Goal: Transaction & Acquisition: Purchase product/service

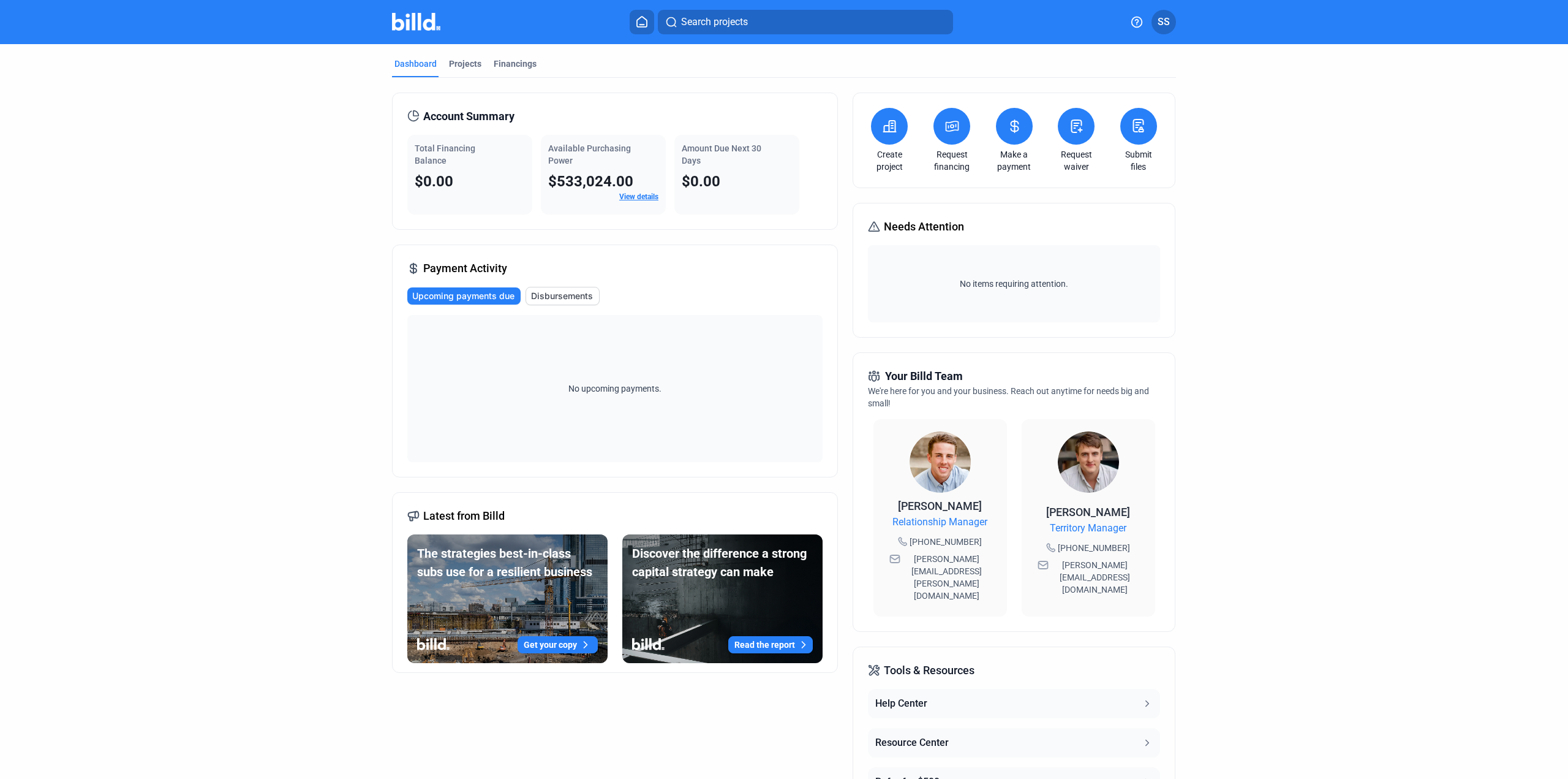
click at [954, 127] on icon at bounding box center [952, 126] width 15 height 15
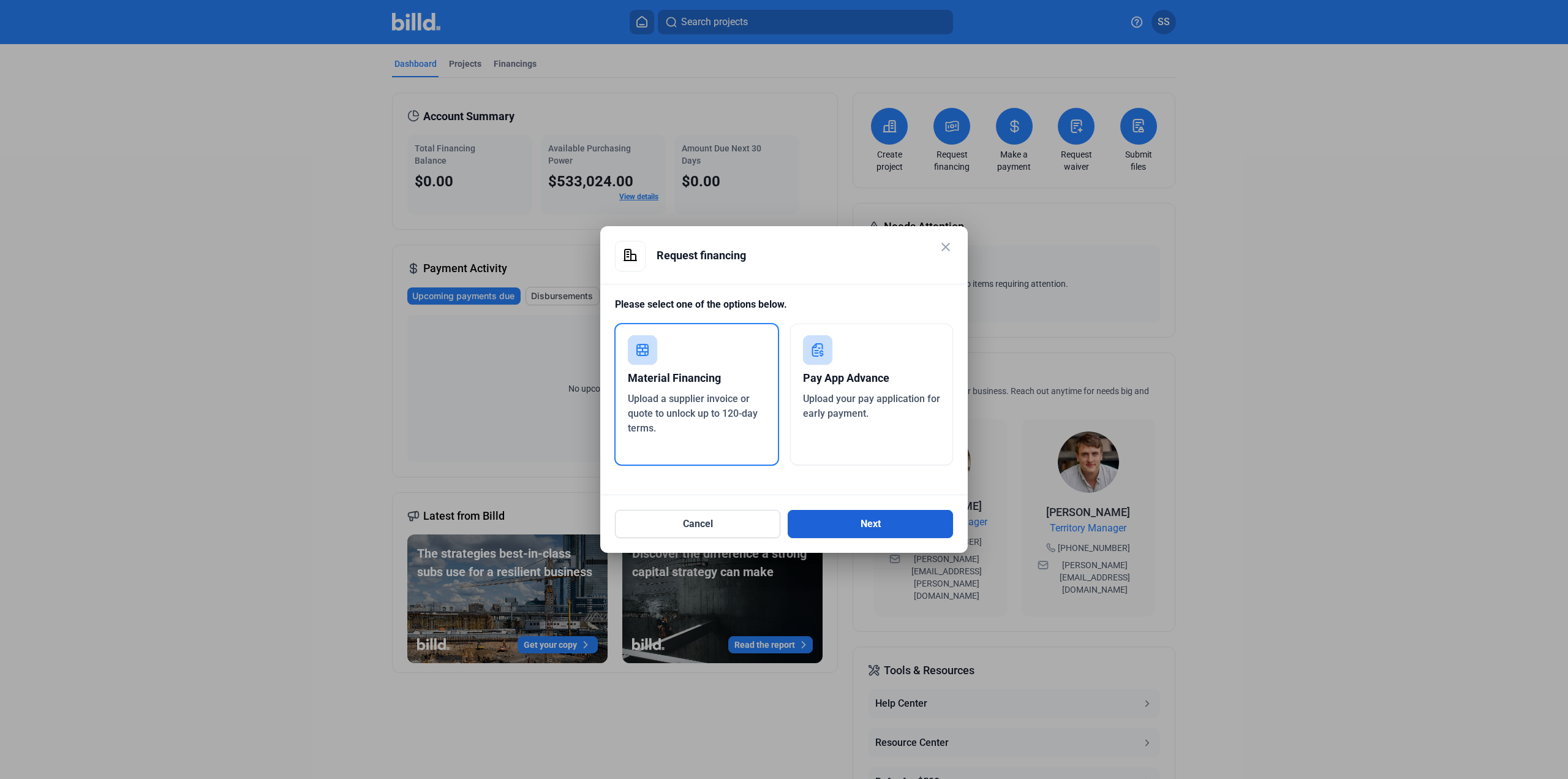
click at [852, 517] on button "Next" at bounding box center [870, 523] width 165 height 28
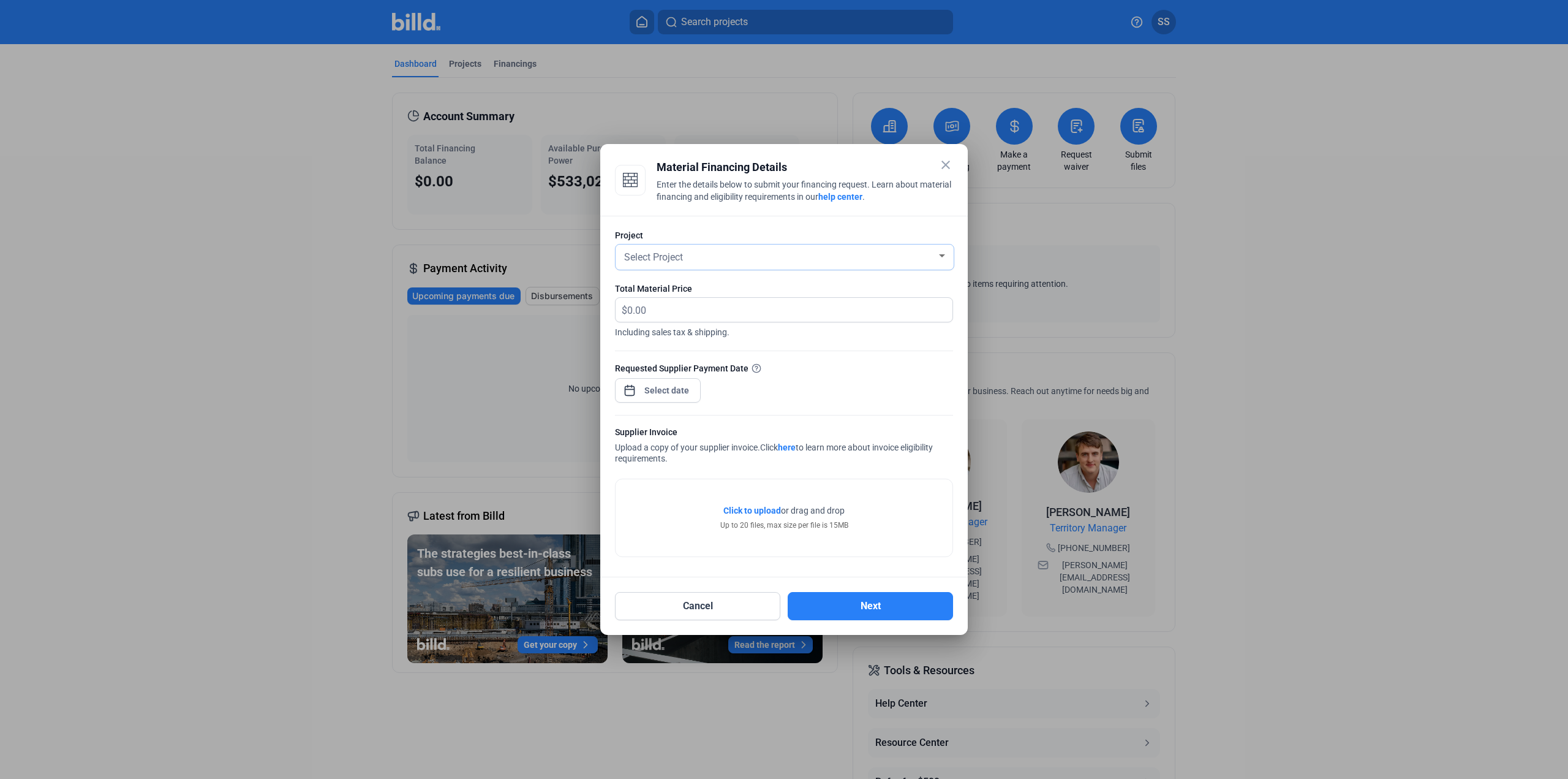
click at [720, 257] on div "Select Project" at bounding box center [779, 256] width 315 height 17
click at [725, 274] on span "25-180 BIDMC ST-1 CRC Expansion" at bounding box center [725, 279] width 152 height 11
click at [725, 311] on input "text" at bounding box center [782, 309] width 311 height 24
paste input "18559.58"
type input "18559.58"
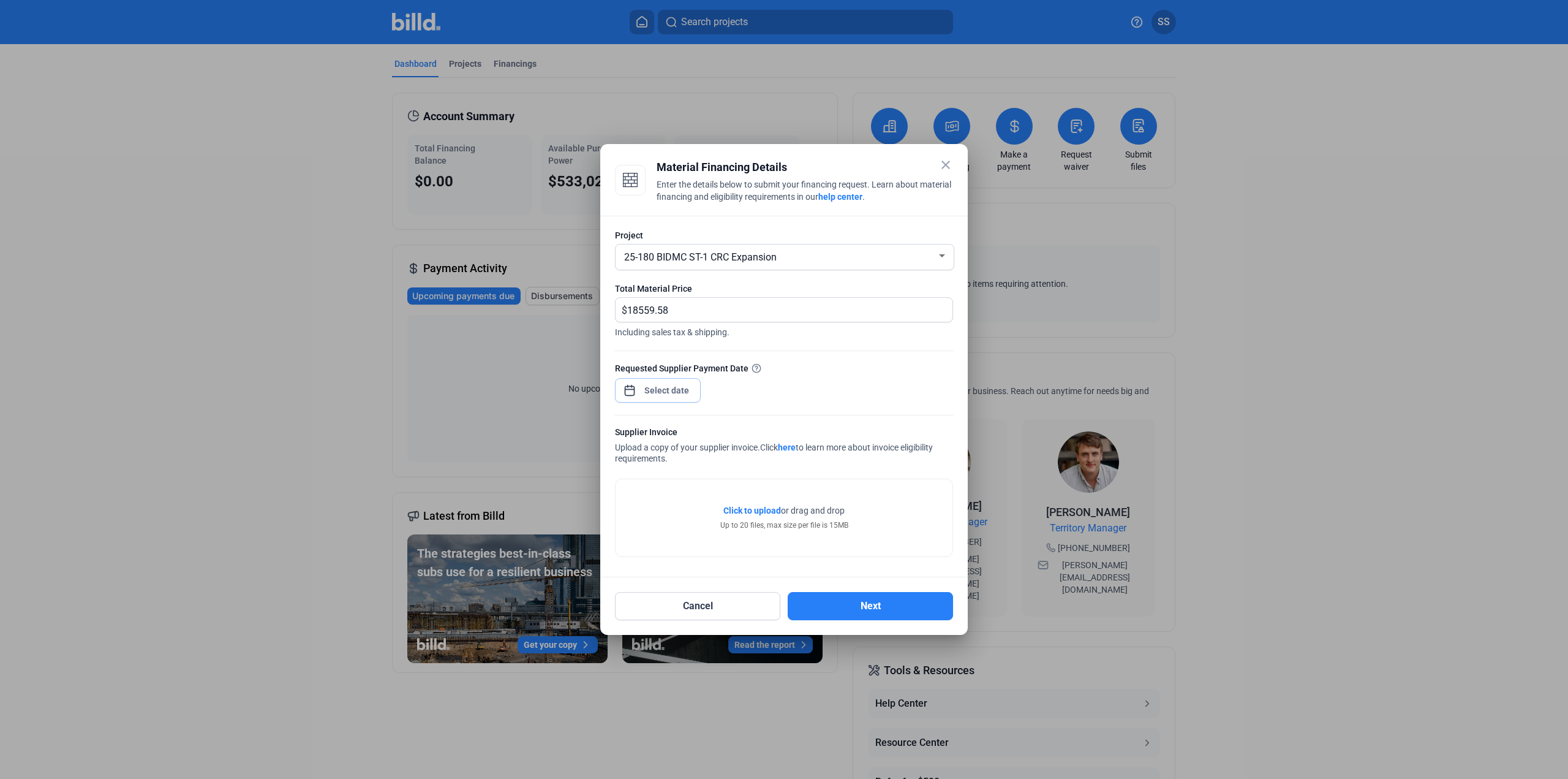
click at [635, 396] on span "Open calendar" at bounding box center [629, 384] width 29 height 29
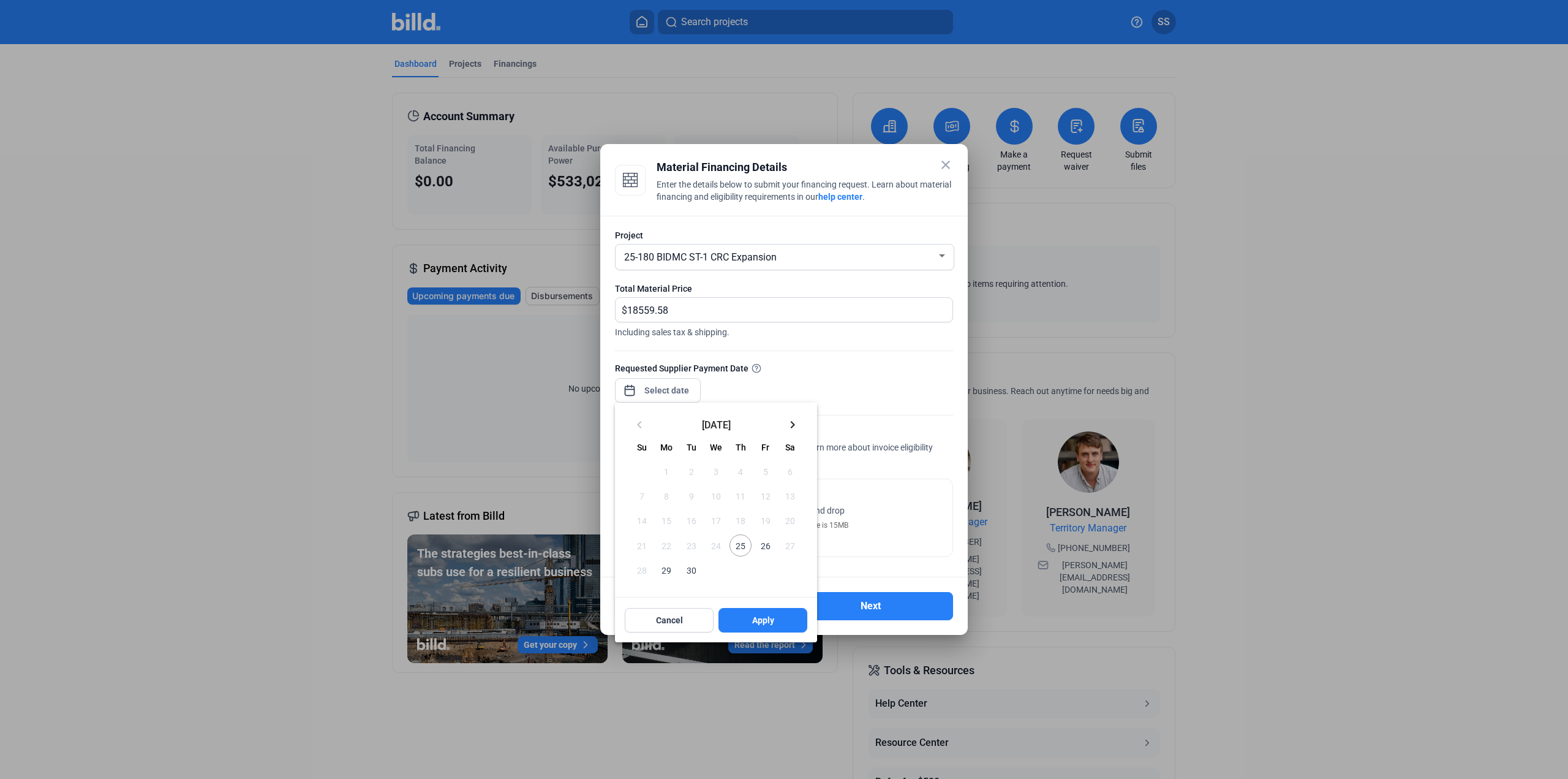
click at [692, 568] on span "30" at bounding box center [691, 570] width 22 height 22
click at [761, 616] on span "Apply" at bounding box center [763, 620] width 22 height 12
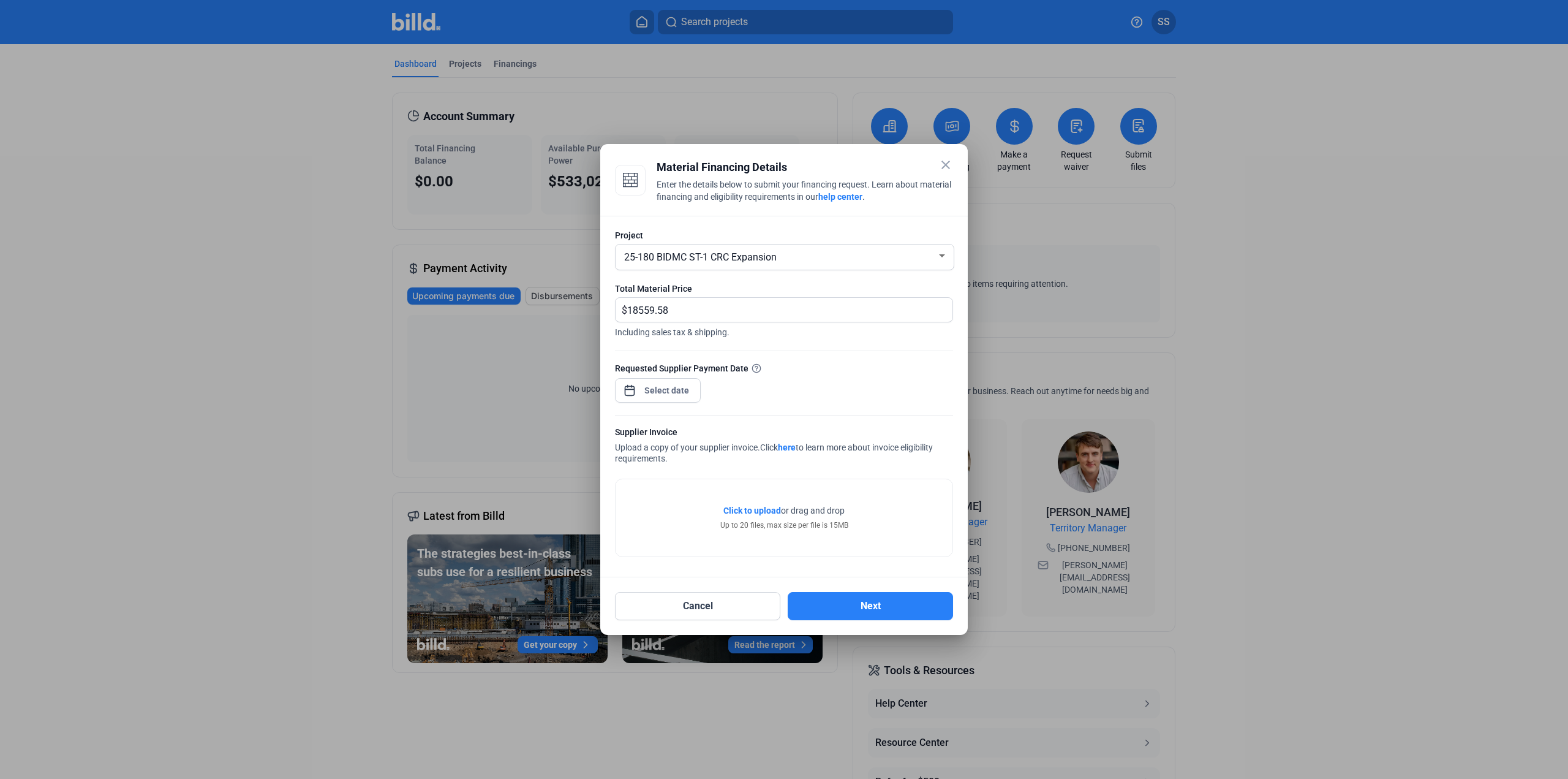
click at [796, 445] on link "here" at bounding box center [787, 447] width 18 height 10
click at [942, 165] on mat-icon "close" at bounding box center [945, 165] width 15 height 15
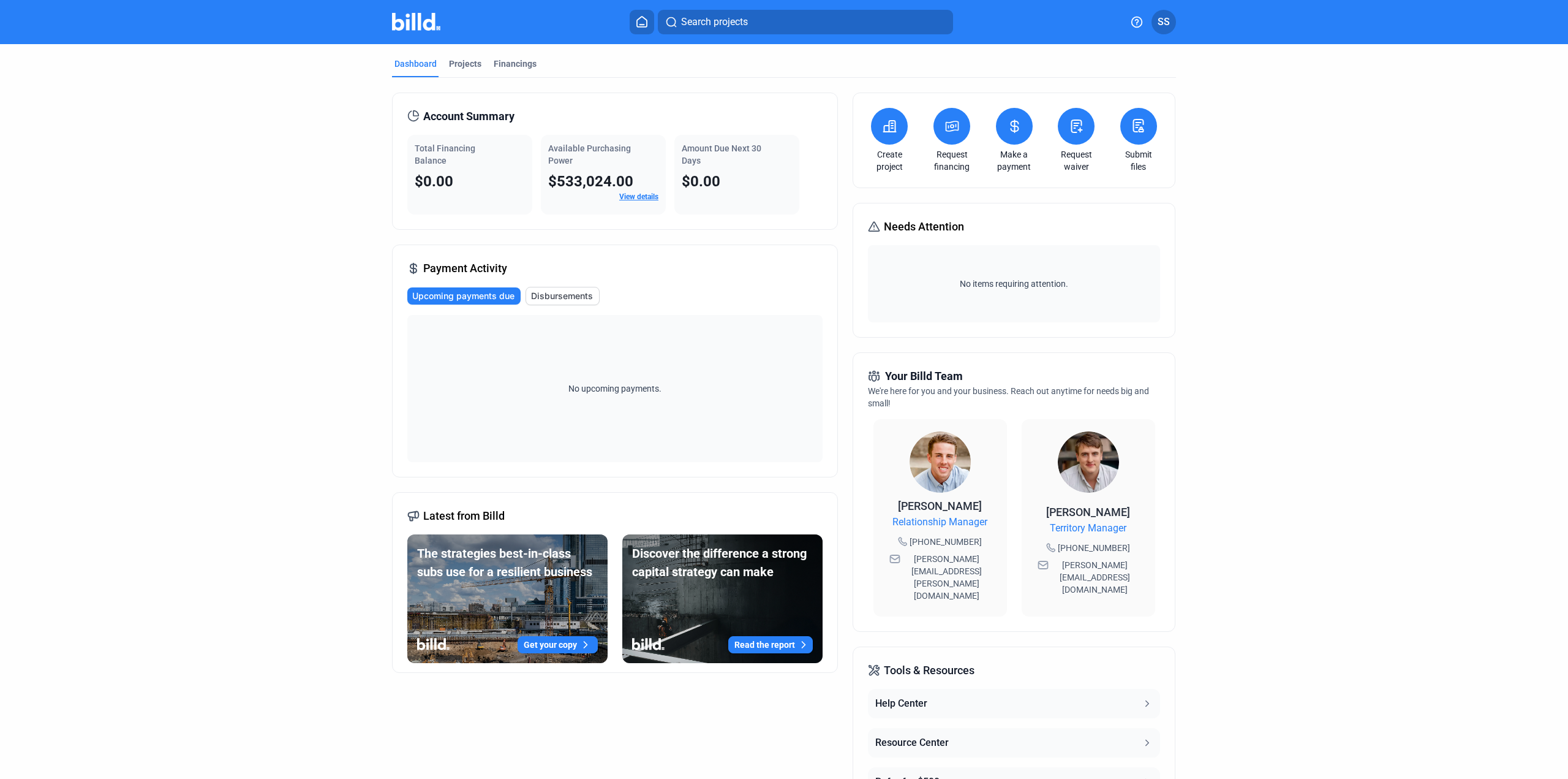
click at [946, 130] on icon at bounding box center [952, 126] width 15 height 15
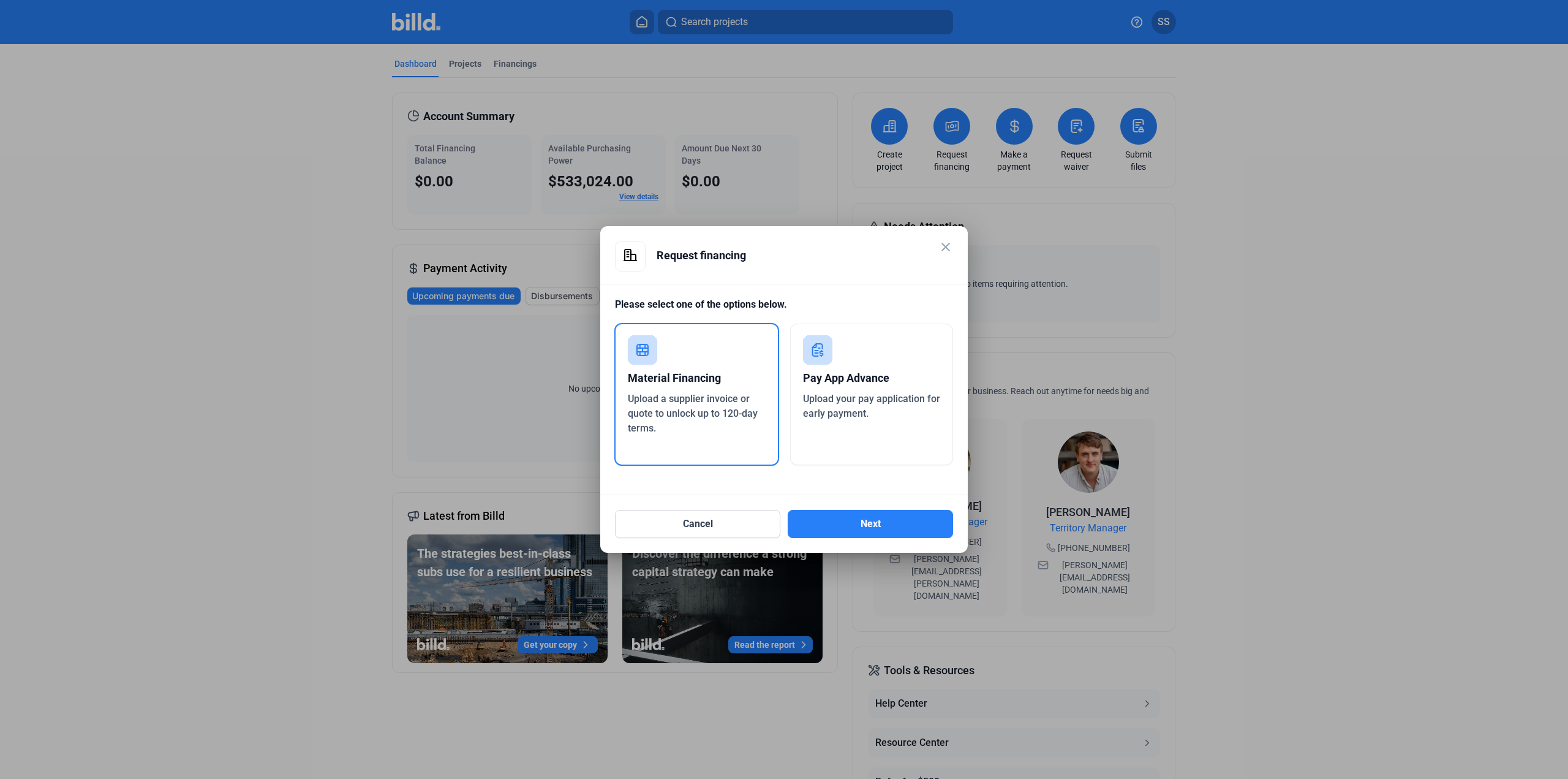
click at [729, 402] on span "Upload a supplier invoice or quote to unlock up to 120-day terms." at bounding box center [692, 413] width 130 height 41
click at [867, 526] on button "Next" at bounding box center [870, 523] width 165 height 28
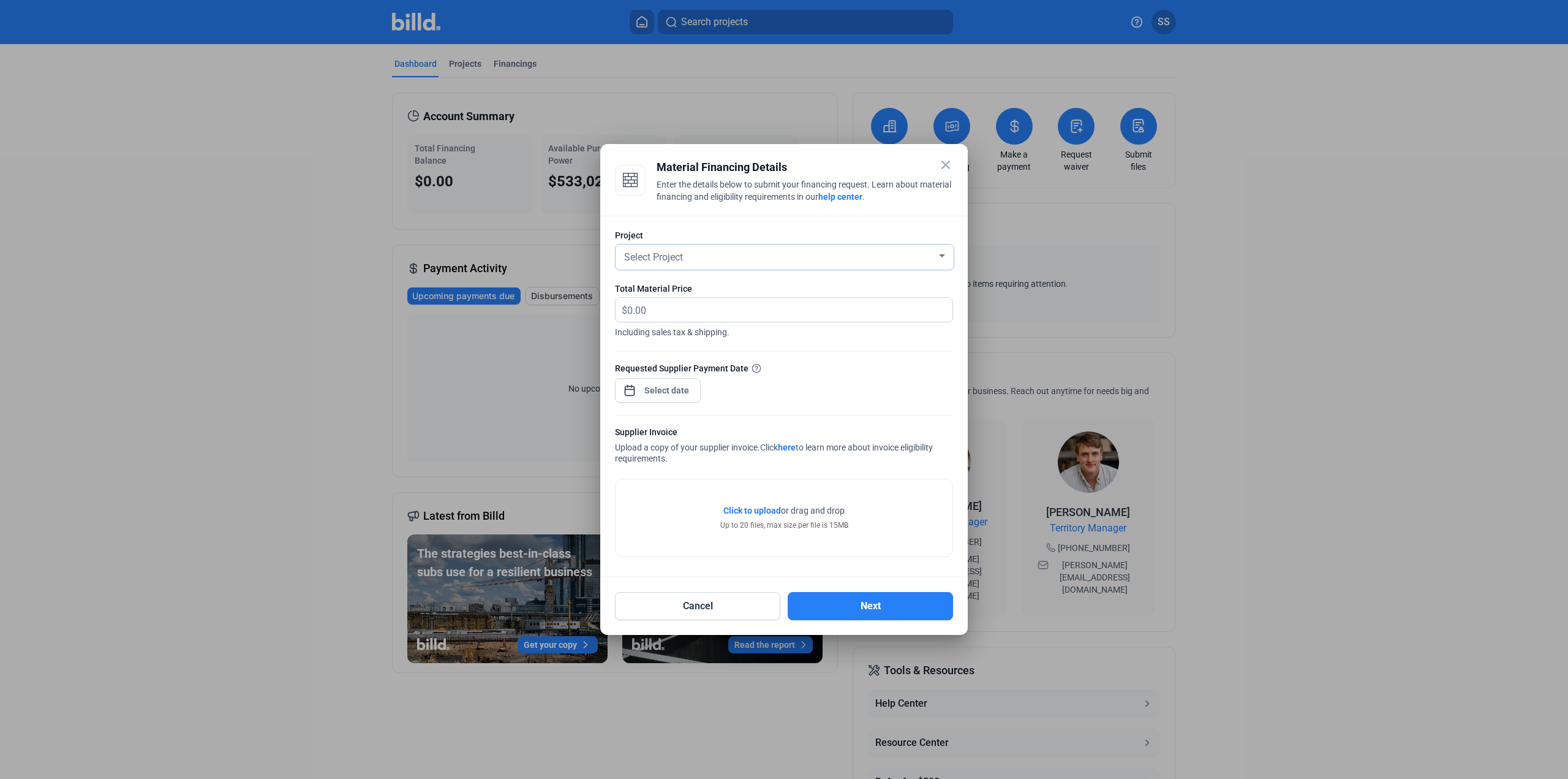
click at [690, 263] on div "Select Project" at bounding box center [779, 256] width 315 height 17
click at [691, 275] on span "25-180 BIDMC ST-1 CRC Expansion" at bounding box center [725, 279] width 152 height 11
click at [683, 304] on input "text" at bounding box center [789, 309] width 325 height 24
type input "21,341.95"
click at [681, 379] on div at bounding box center [667, 390] width 53 height 22
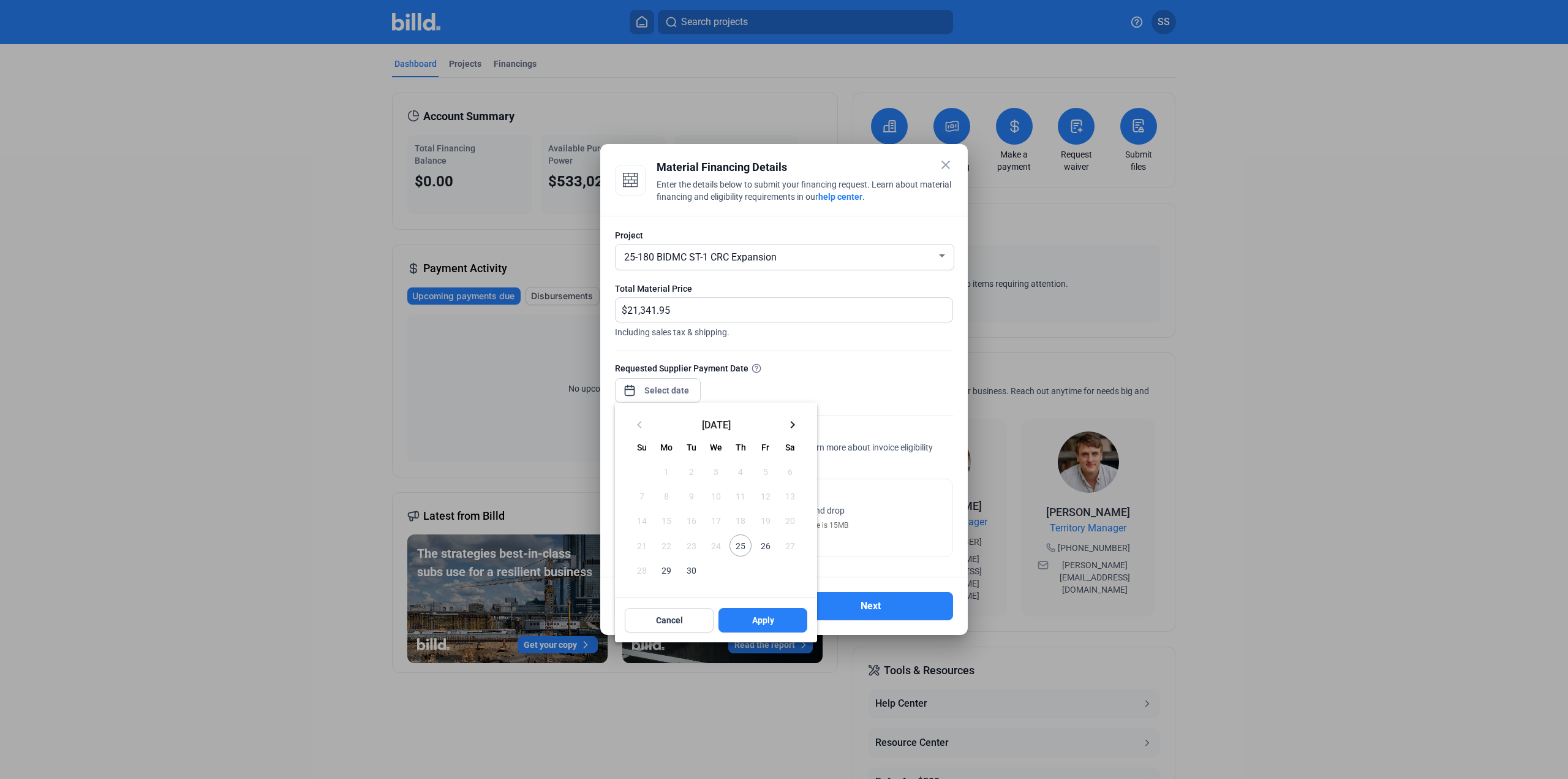
click at [691, 572] on span "30" at bounding box center [691, 570] width 22 height 22
click at [746, 616] on button "Apply" at bounding box center [763, 620] width 89 height 24
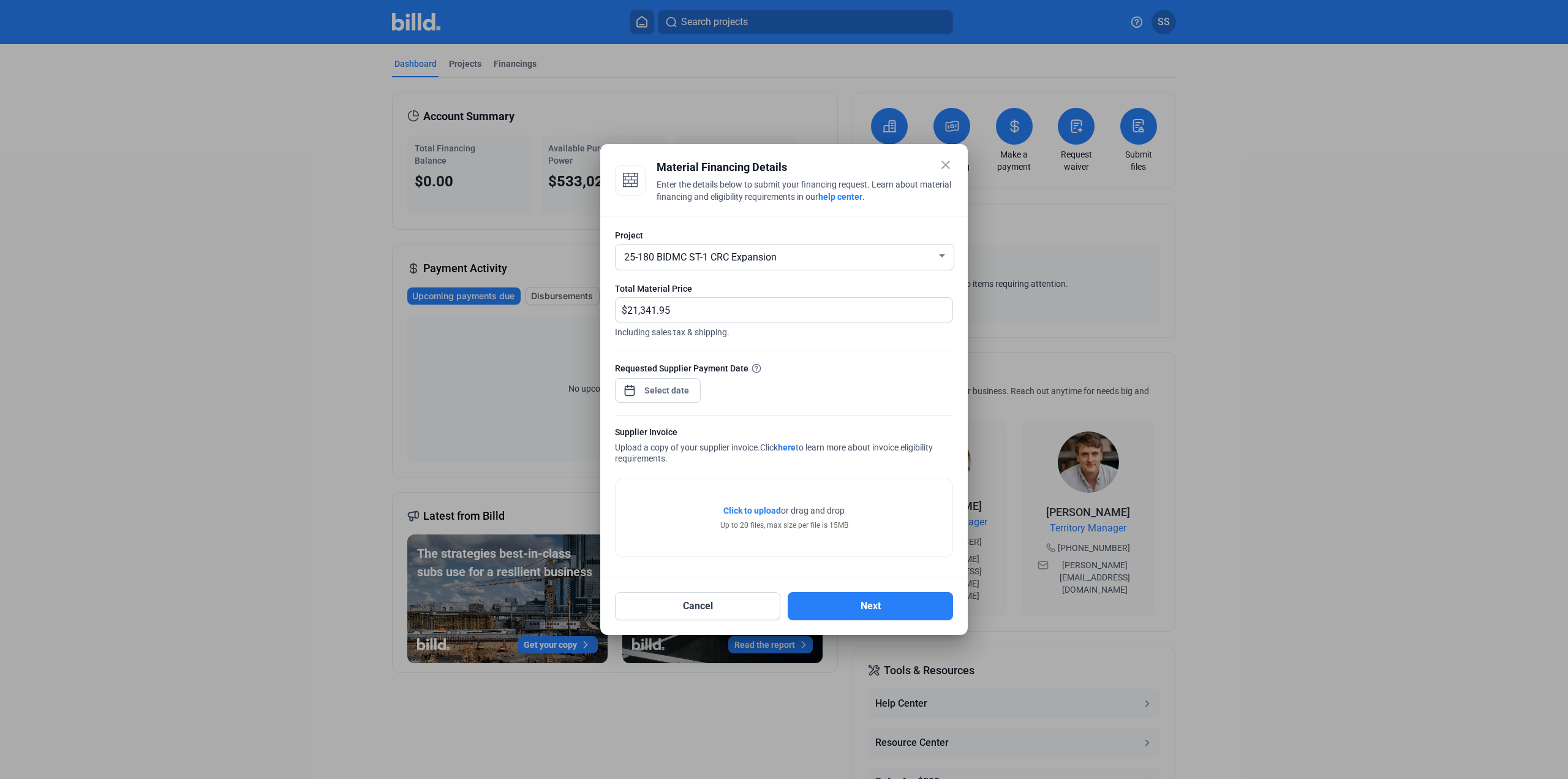
click at [757, 512] on span "Click to upload" at bounding box center [752, 511] width 57 height 10
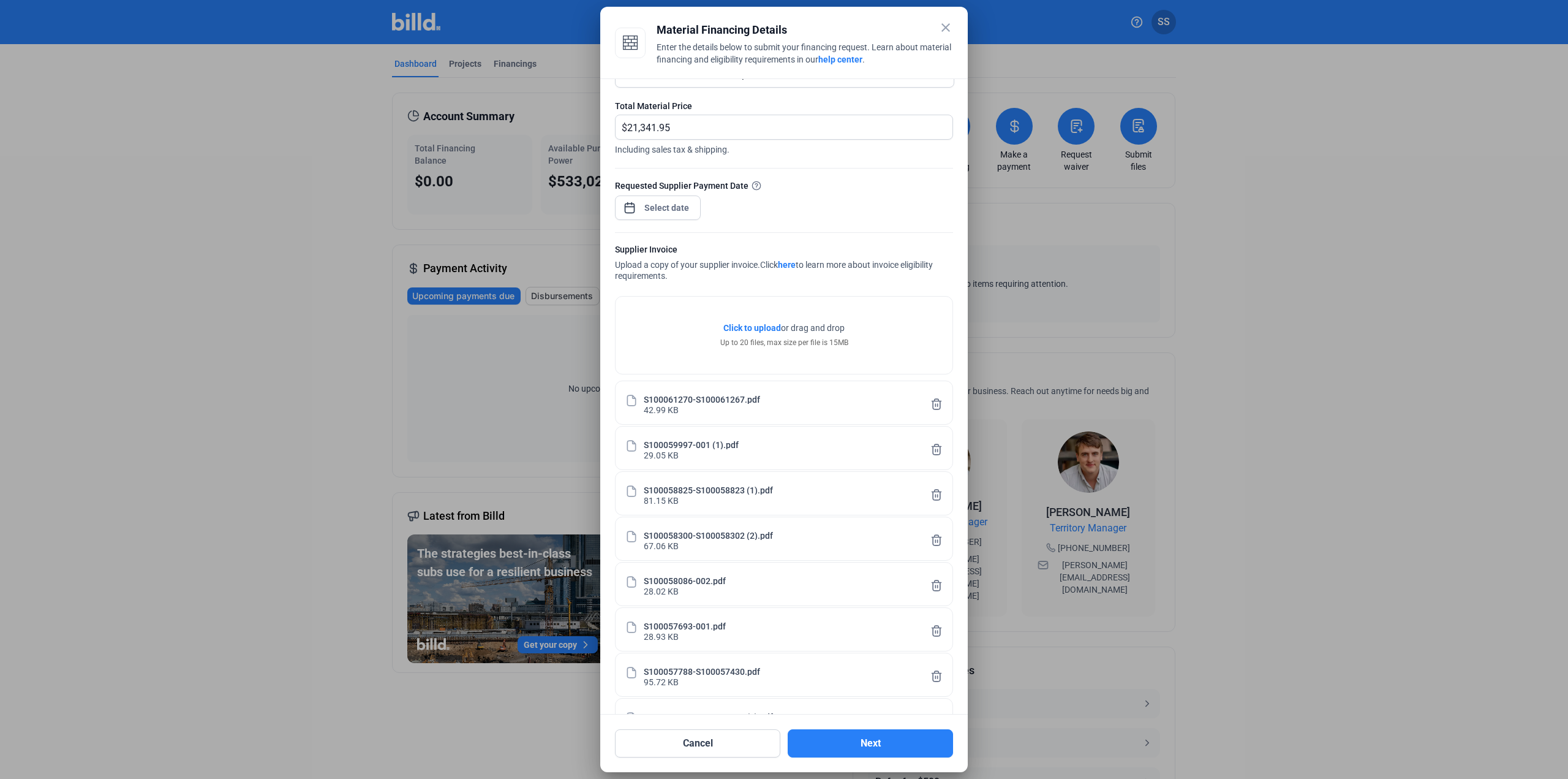
scroll to position [87, 0]
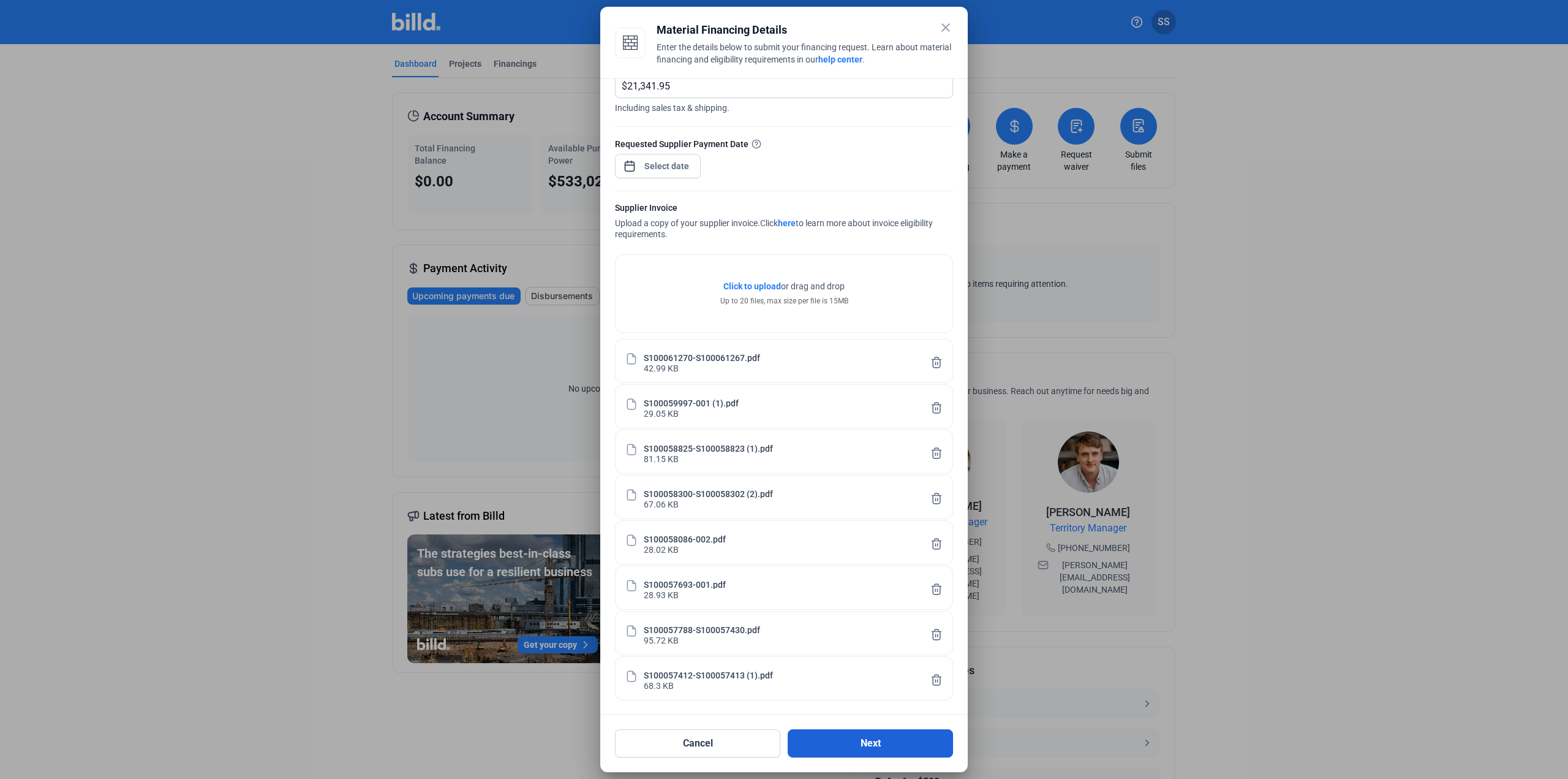
click at [879, 743] on button "Next" at bounding box center [870, 743] width 165 height 28
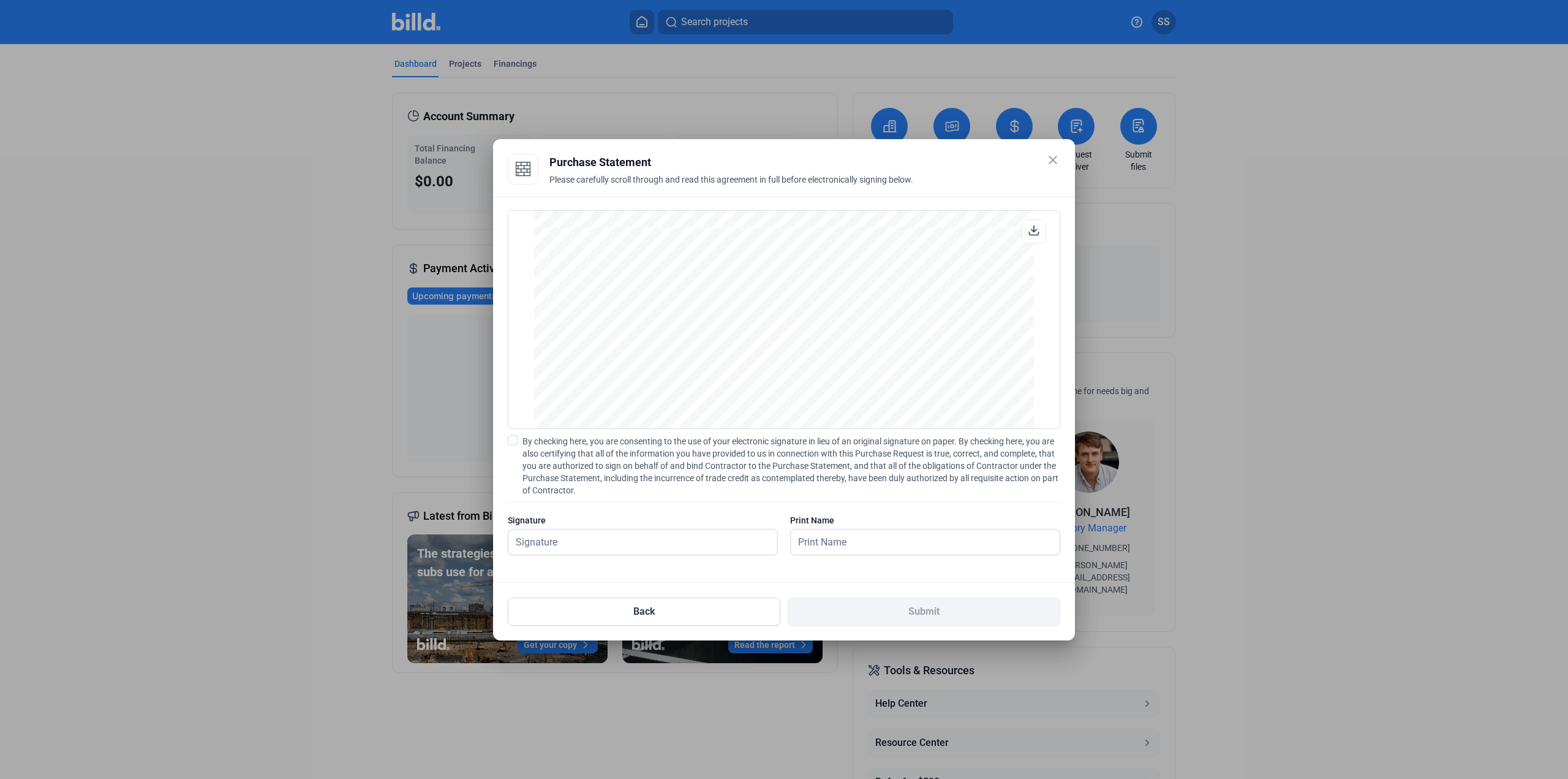
scroll to position [13259, 0]
click at [730, 546] on input "text" at bounding box center [643, 542] width 269 height 25
type input "[PERSON_NAME]"
click at [1031, 569] on div "PURCHASE STATEMENT This PURCHASE STATEMENT is being executed and delivered purs…" at bounding box center [784, 390] width 582 height 386
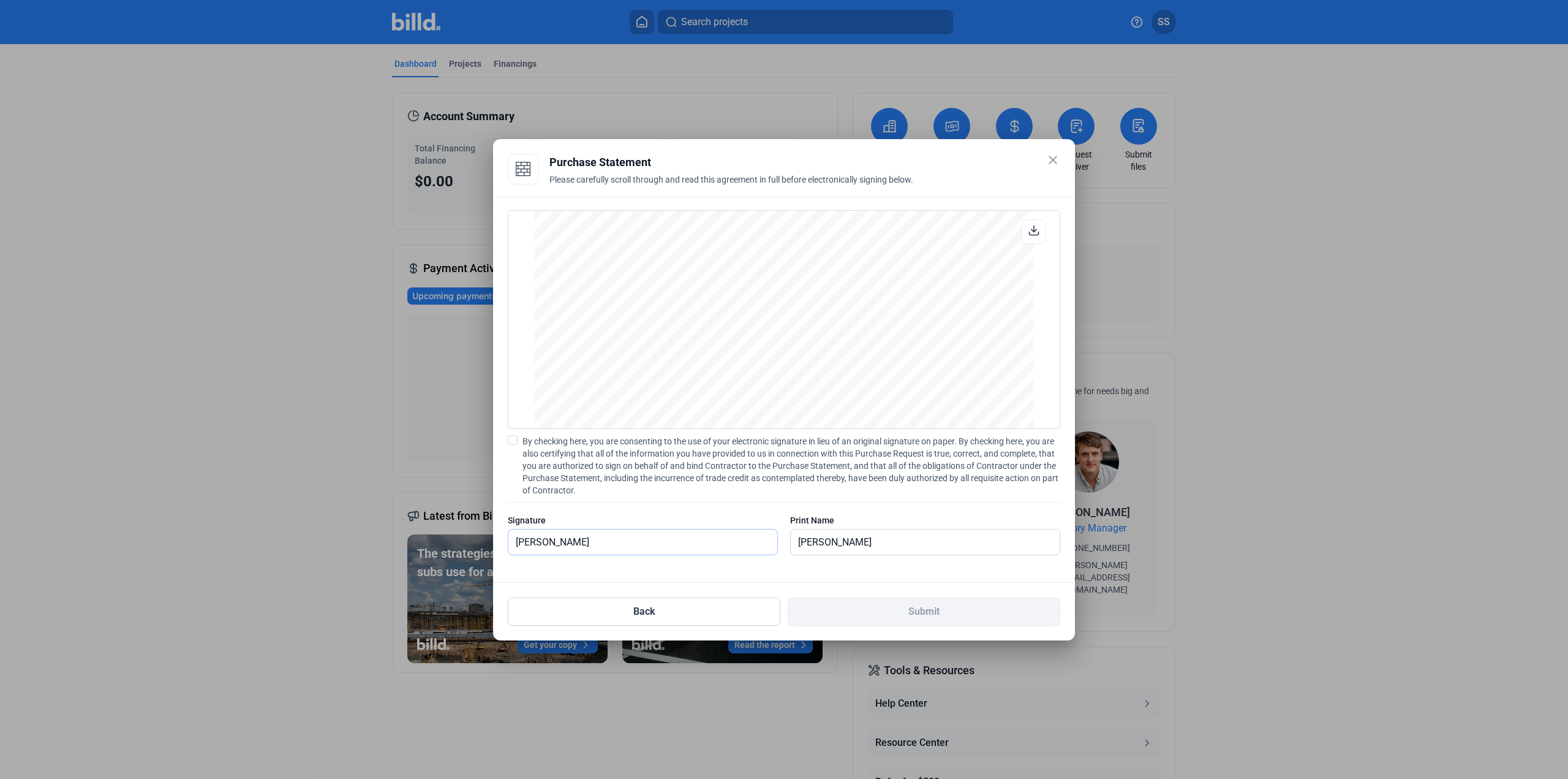
click at [685, 546] on input "[PERSON_NAME]" at bounding box center [636, 542] width 255 height 25
click at [511, 440] on span at bounding box center [513, 440] width 10 height 10
click at [0, 0] on input "By checking here, you are consenting to the use of your electronic signature in…" at bounding box center [0, 0] width 0 height 0
click at [875, 614] on button "Submit" at bounding box center [924, 611] width 273 height 28
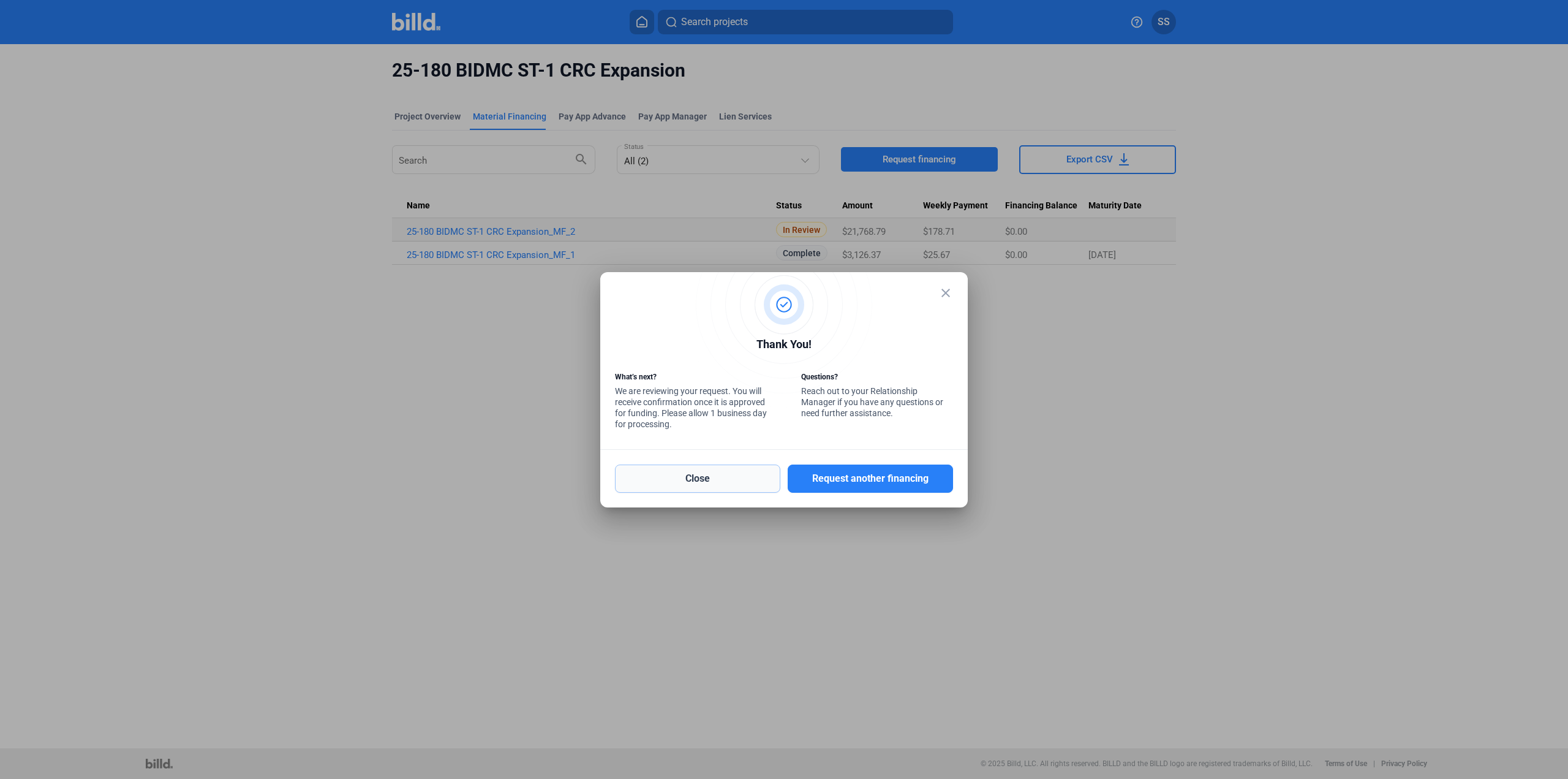
click at [746, 478] on button "Close" at bounding box center [697, 478] width 165 height 28
